Goal: Task Accomplishment & Management: Use online tool/utility

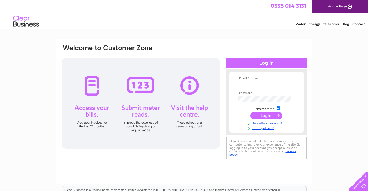
type input "kandrautos801@gmail.com"
click at [264, 61] on div at bounding box center [266, 63] width 80 height 10
click at [267, 113] on input "submit" at bounding box center [266, 115] width 32 height 7
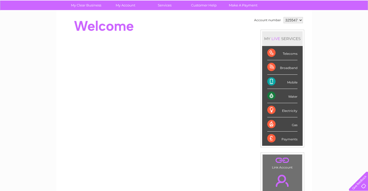
scroll to position [26, 0]
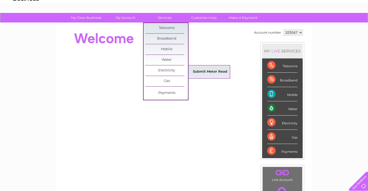
click at [218, 73] on link "Submit Meter Read" at bounding box center [210, 72] width 43 height 10
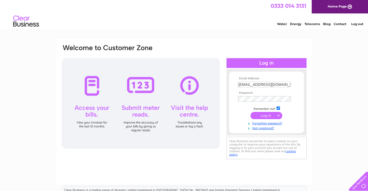
click at [141, 108] on div at bounding box center [141, 103] width 158 height 90
click at [92, 113] on div at bounding box center [141, 103] width 158 height 90
click at [96, 103] on div at bounding box center [141, 103] width 158 height 90
click at [93, 124] on div at bounding box center [141, 103] width 158 height 90
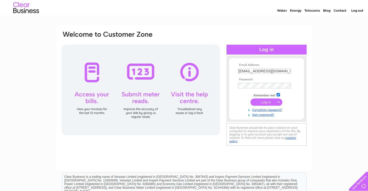
scroll to position [26, 0]
